Goal: Transaction & Acquisition: Book appointment/travel/reservation

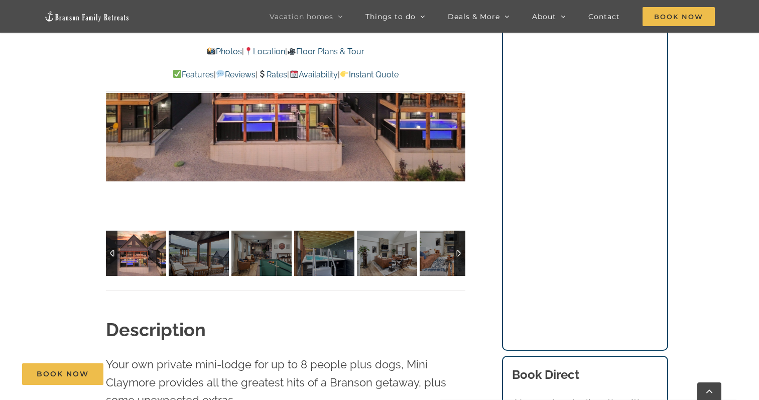
scroll to position [844, 0]
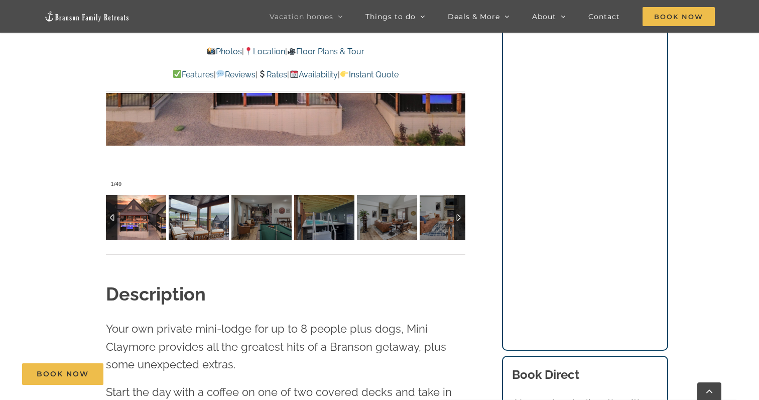
click at [183, 226] on img at bounding box center [199, 217] width 60 height 45
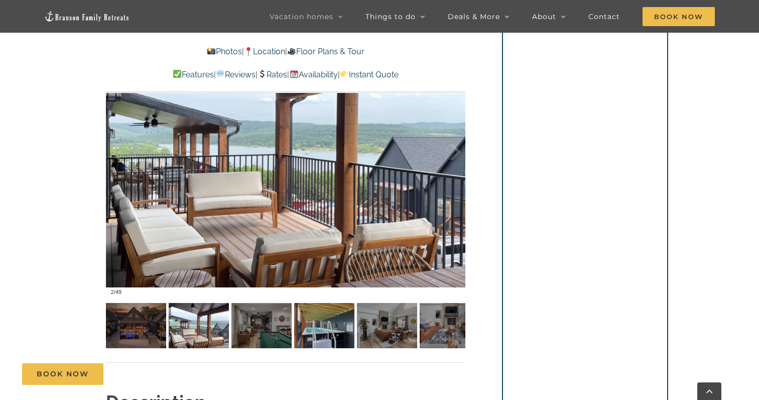
scroll to position [732, 0]
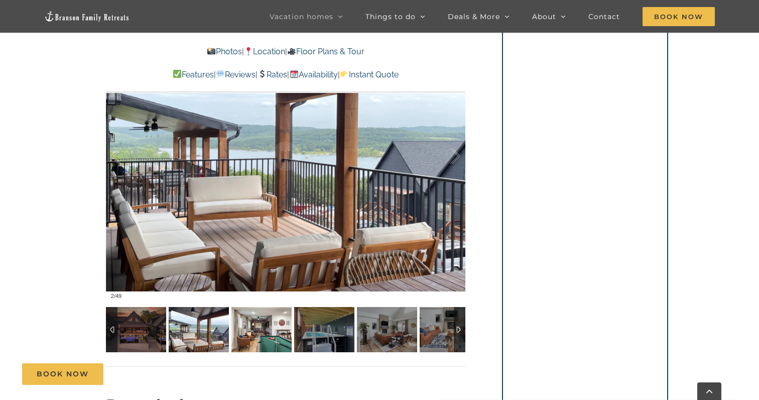
click at [243, 334] on img at bounding box center [261, 329] width 60 height 45
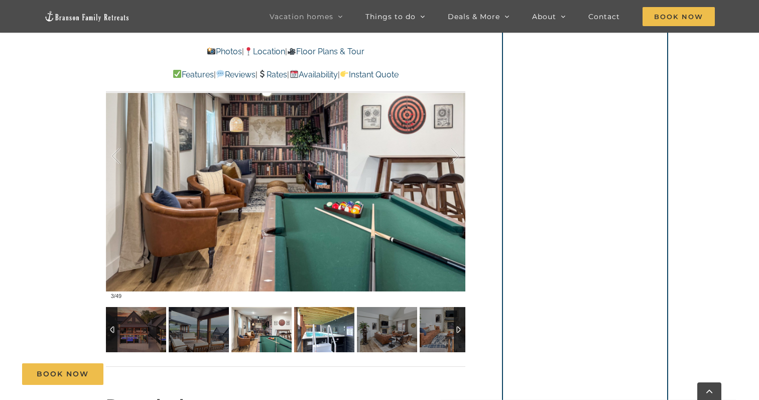
click at [317, 340] on img at bounding box center [324, 329] width 60 height 45
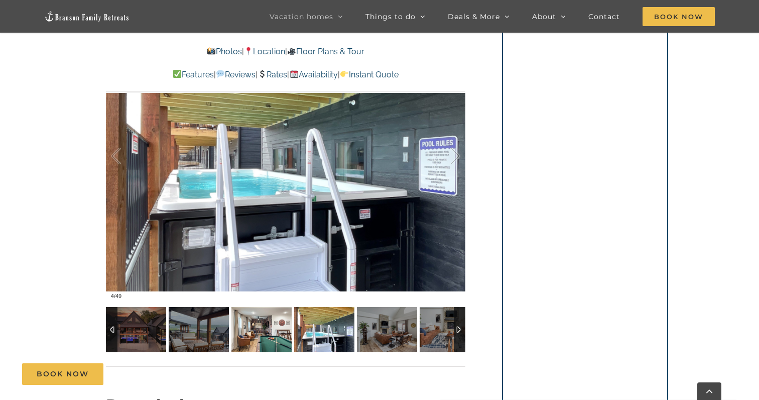
click at [244, 327] on img at bounding box center [261, 329] width 60 height 45
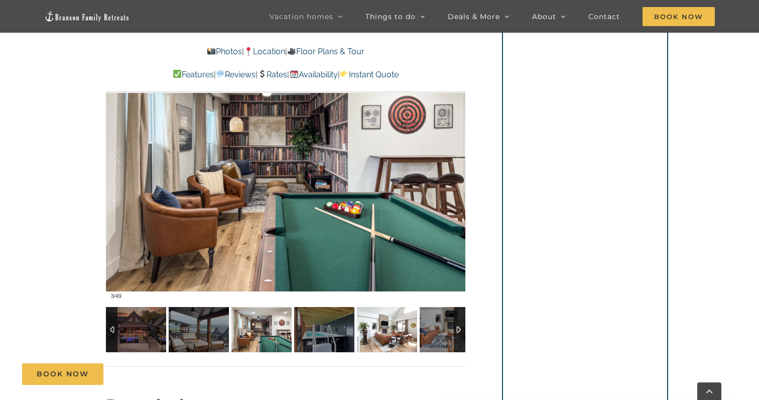
click at [375, 331] on img at bounding box center [387, 329] width 60 height 45
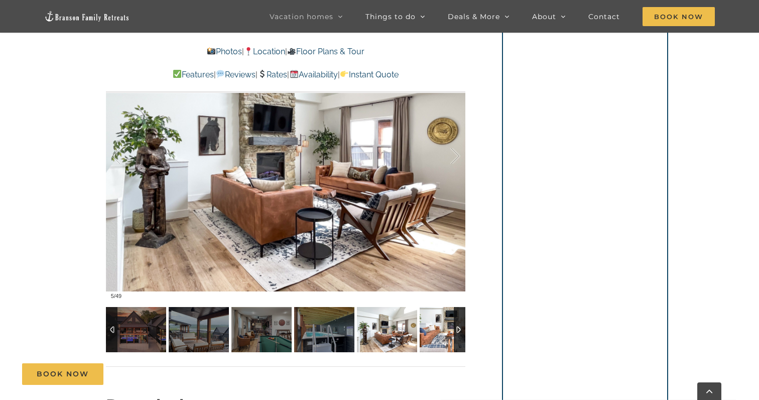
click at [445, 336] on img at bounding box center [450, 329] width 60 height 45
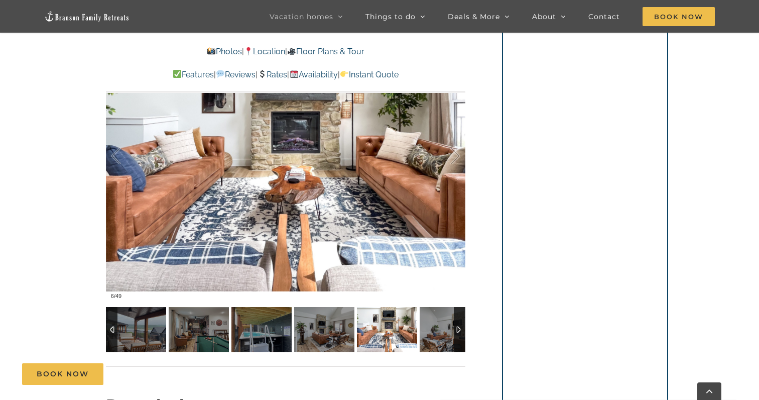
click at [459, 331] on div at bounding box center [460, 329] width 12 height 45
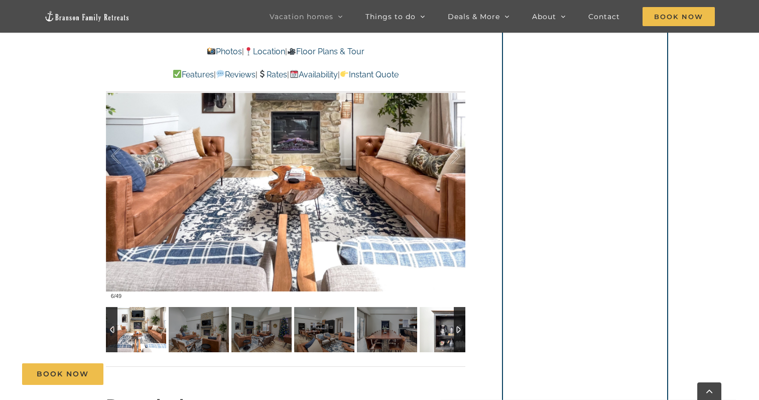
click at [426, 338] on img at bounding box center [450, 329] width 60 height 45
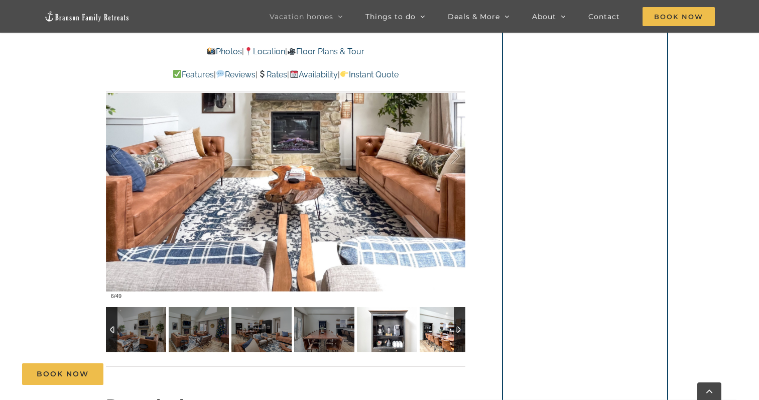
click at [434, 338] on img at bounding box center [450, 329] width 60 height 45
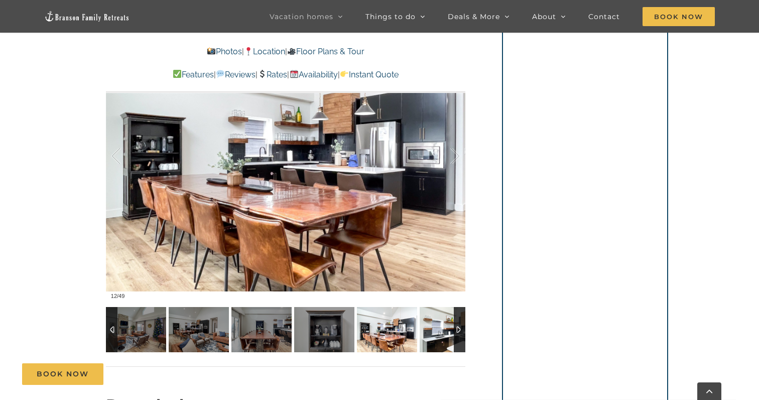
click at [434, 338] on img at bounding box center [450, 329] width 60 height 45
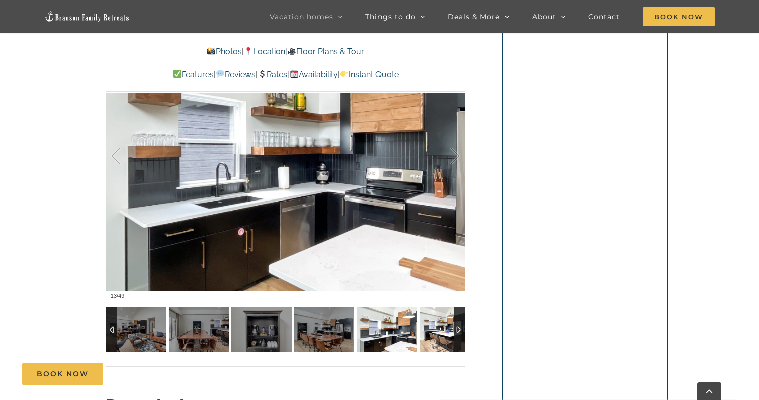
click at [440, 335] on img at bounding box center [450, 329] width 60 height 45
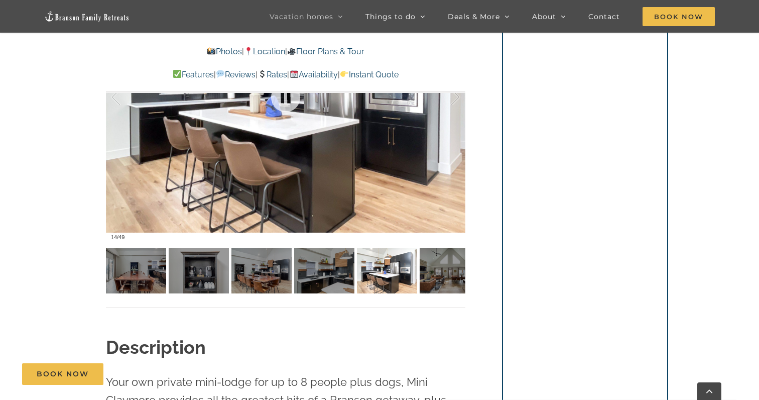
scroll to position [828, 0]
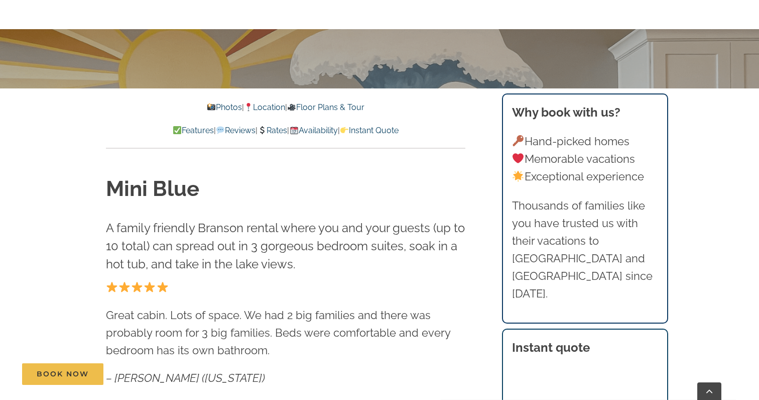
scroll to position [330, 0]
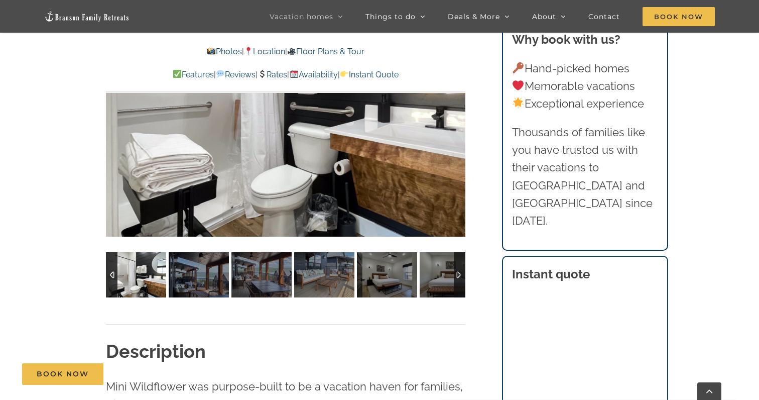
scroll to position [758, 0]
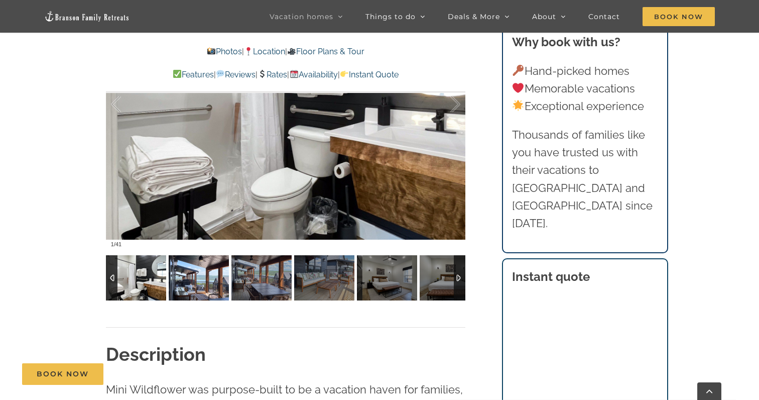
click at [182, 281] on img at bounding box center [199, 277] width 60 height 45
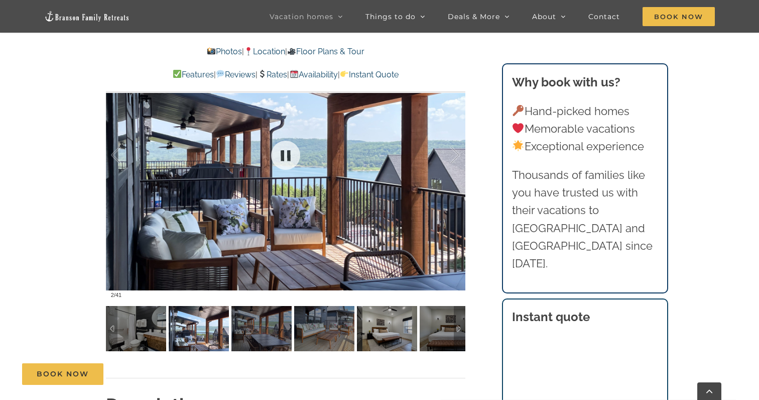
scroll to position [705, 0]
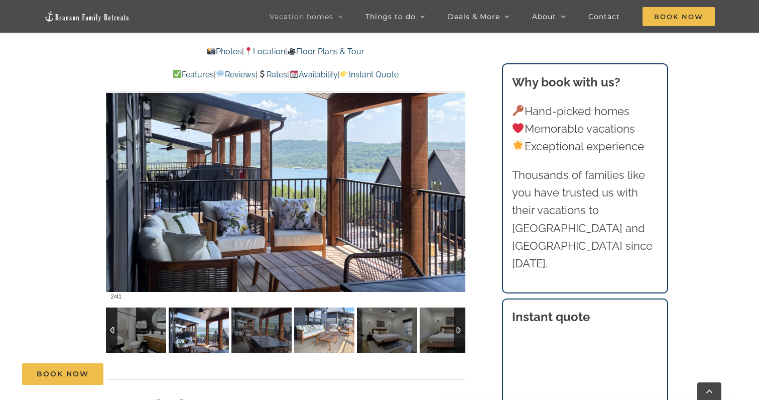
click at [297, 347] on img at bounding box center [324, 329] width 60 height 45
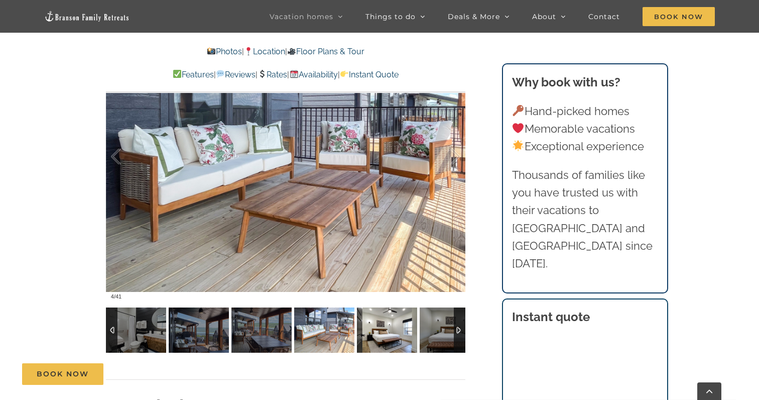
click at [416, 323] on img at bounding box center [387, 329] width 60 height 45
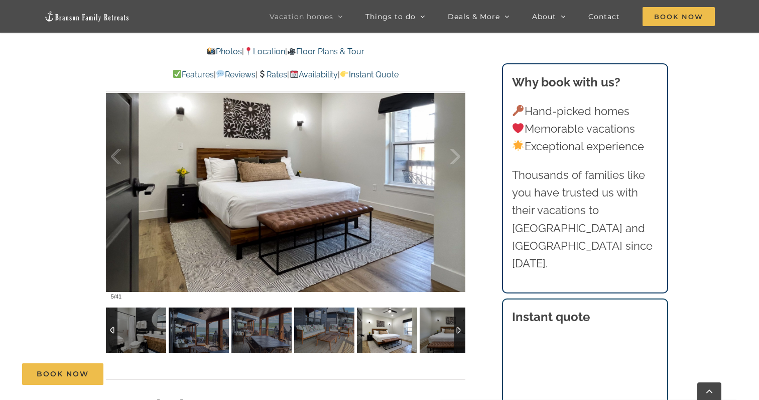
click at [459, 329] on div at bounding box center [460, 329] width 12 height 45
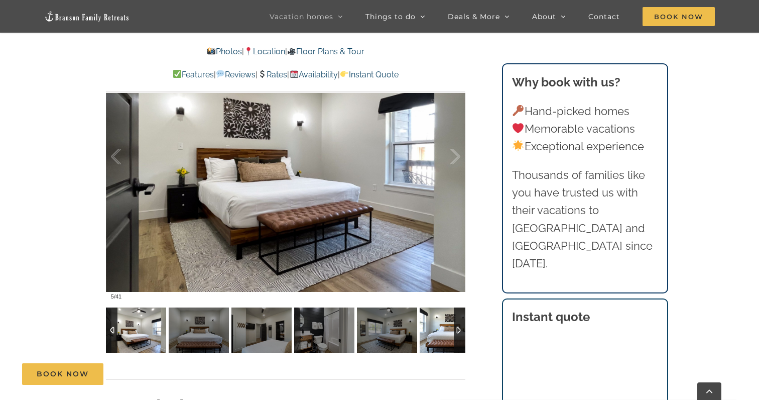
click at [442, 331] on img at bounding box center [450, 329] width 60 height 45
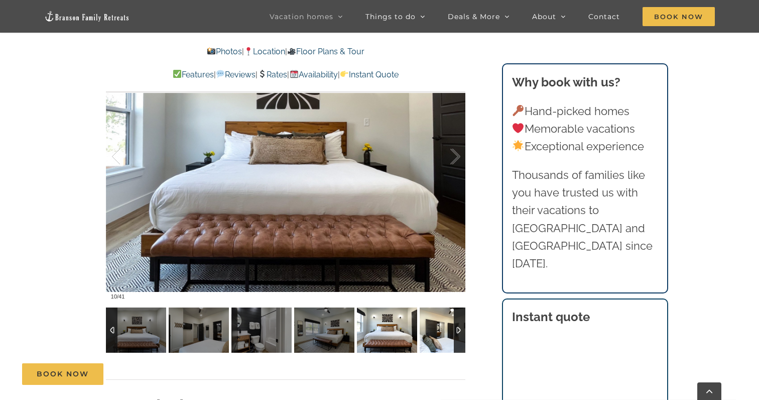
click at [440, 338] on img at bounding box center [450, 329] width 60 height 45
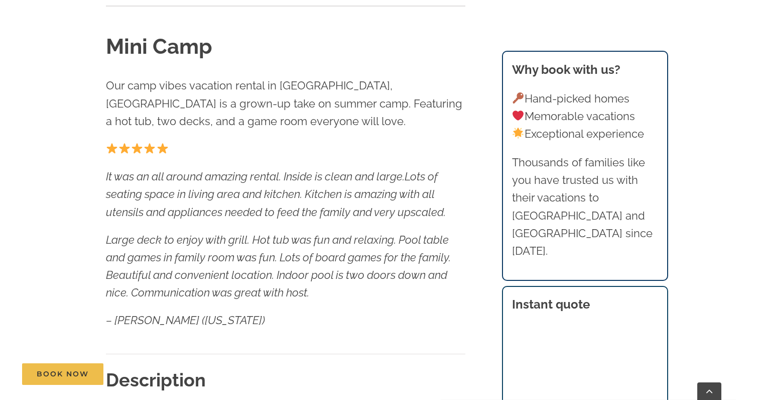
scroll to position [834, 0]
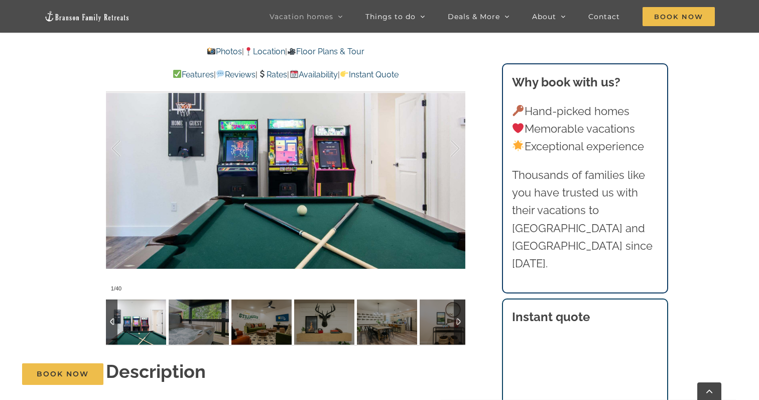
click at [459, 318] on div at bounding box center [460, 321] width 12 height 45
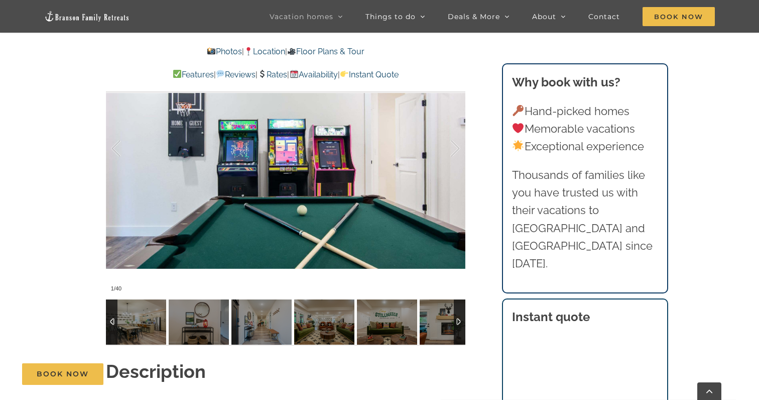
click at [459, 318] on div at bounding box center [460, 321] width 12 height 45
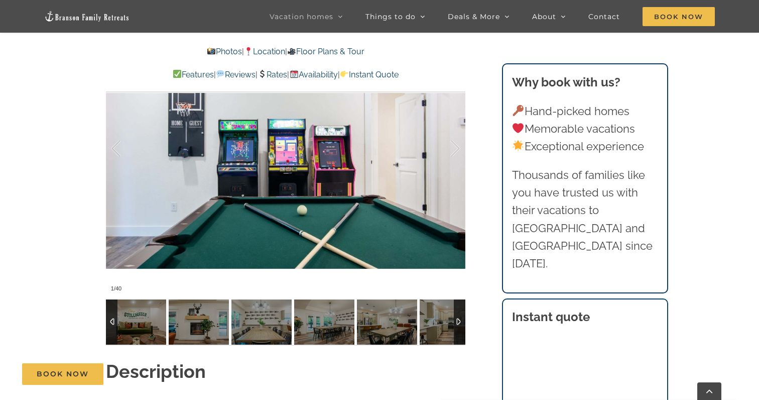
click at [459, 318] on div at bounding box center [460, 321] width 12 height 45
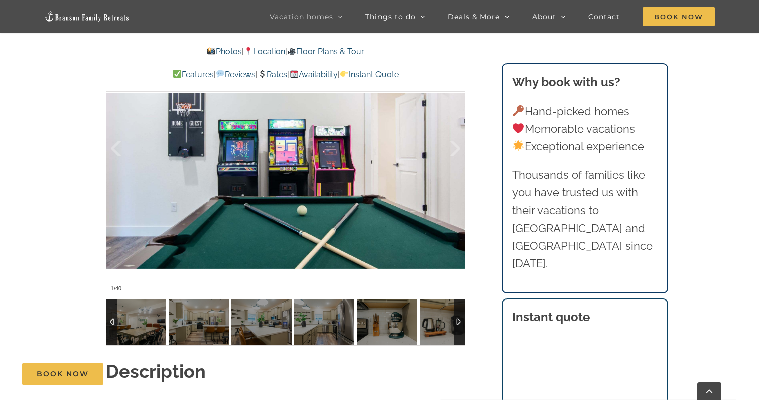
click at [459, 318] on div at bounding box center [460, 321] width 12 height 45
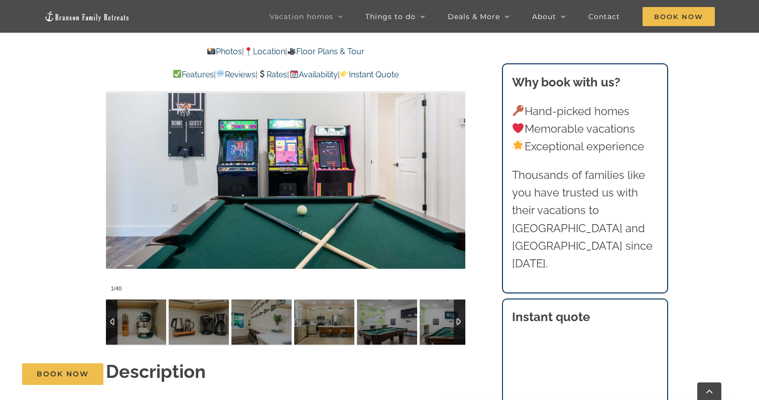
click at [459, 318] on div at bounding box center [460, 321] width 12 height 45
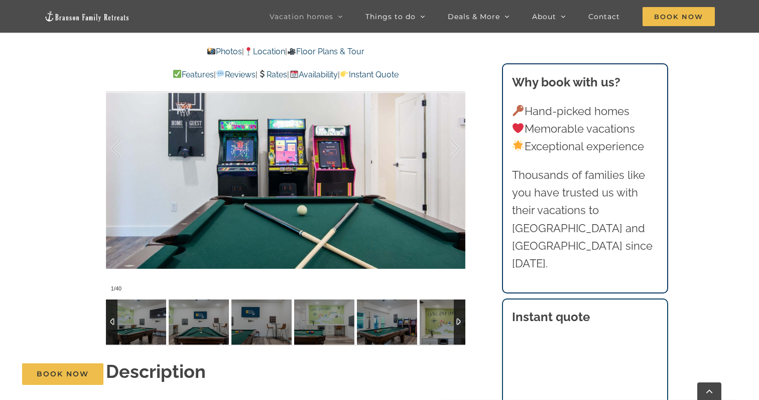
click at [459, 318] on div at bounding box center [460, 321] width 12 height 45
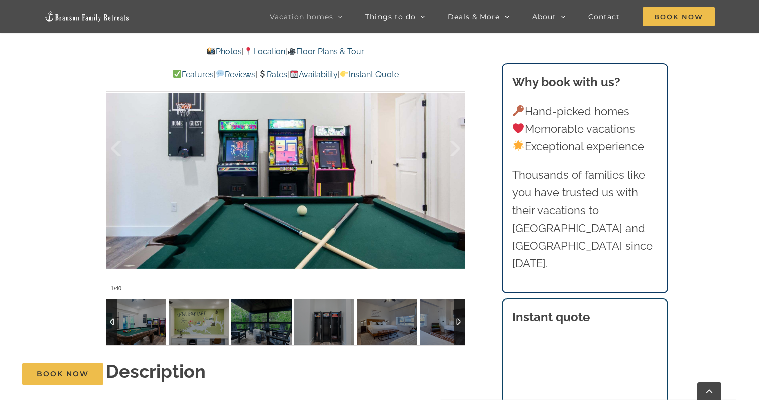
click at [459, 318] on div at bounding box center [460, 321] width 12 height 45
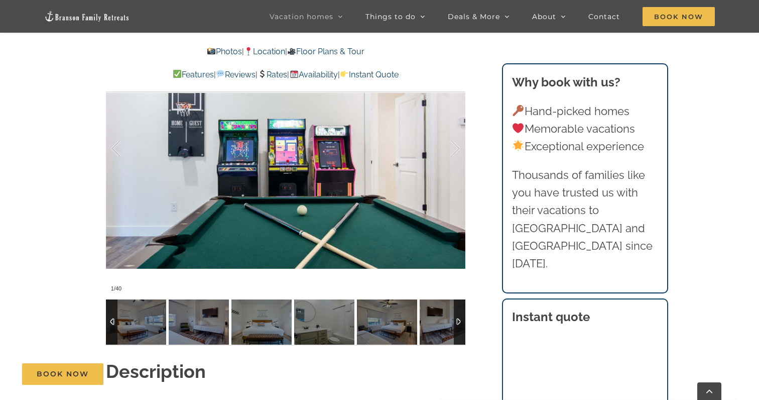
click at [459, 318] on div at bounding box center [460, 321] width 12 height 45
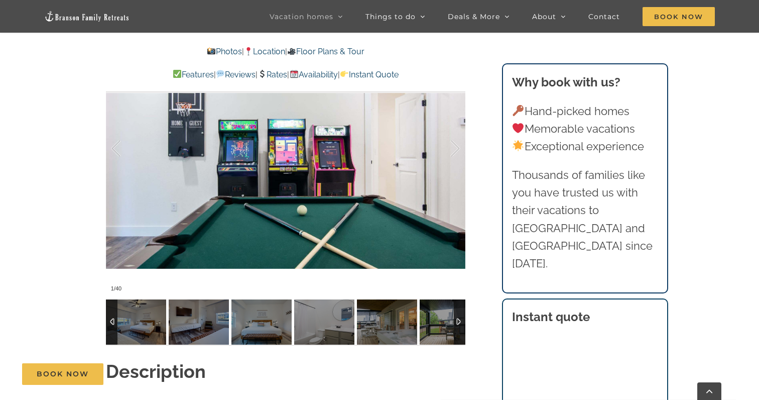
click at [459, 318] on div at bounding box center [460, 321] width 12 height 45
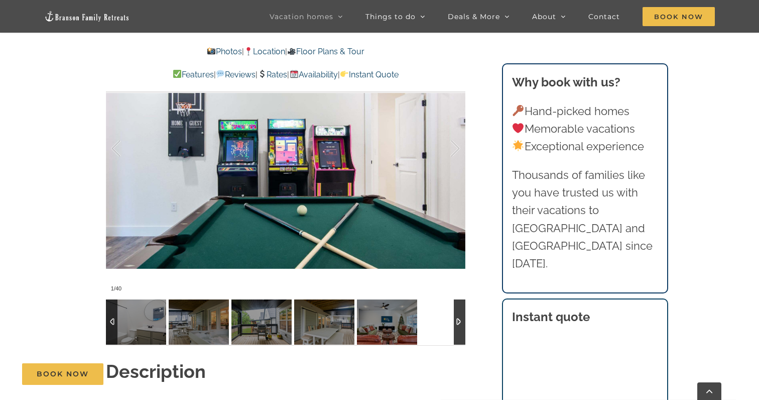
click at [459, 318] on div at bounding box center [460, 321] width 12 height 45
click at [273, 332] on img at bounding box center [261, 321] width 60 height 45
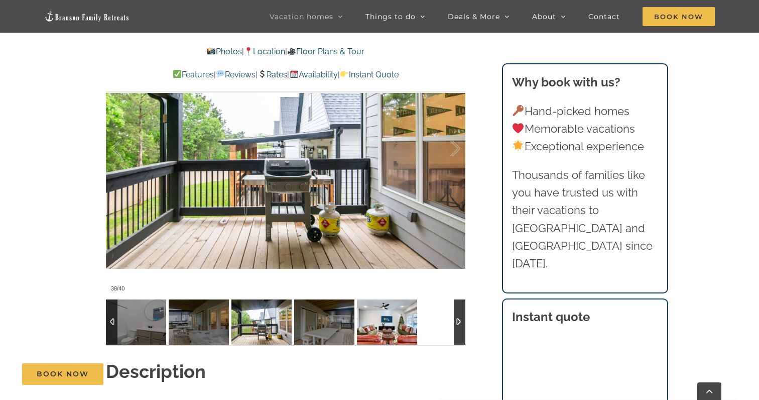
click at [396, 331] on img at bounding box center [387, 321] width 60 height 45
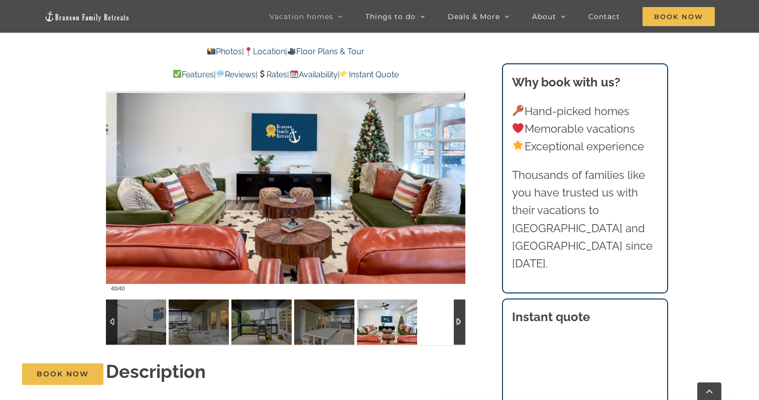
click at [429, 327] on div at bounding box center [285, 321] width 359 height 45
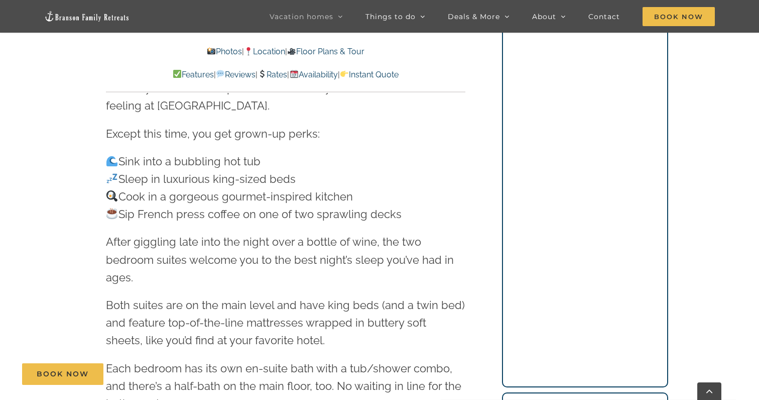
scroll to position [1163, 0]
